Goal: Complete application form

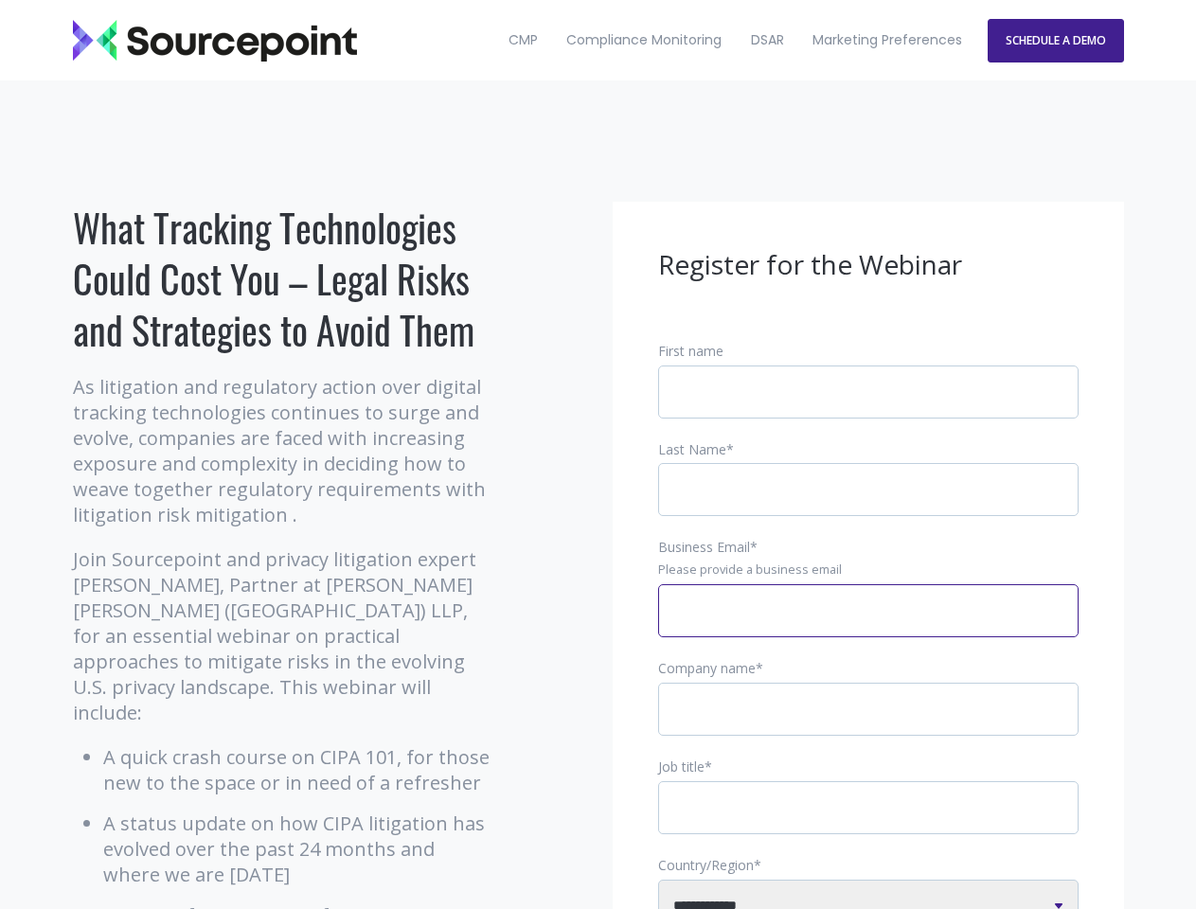
click at [868, 626] on input "Business Email *" at bounding box center [868, 610] width 420 height 53
